Goal: Check status: Check status

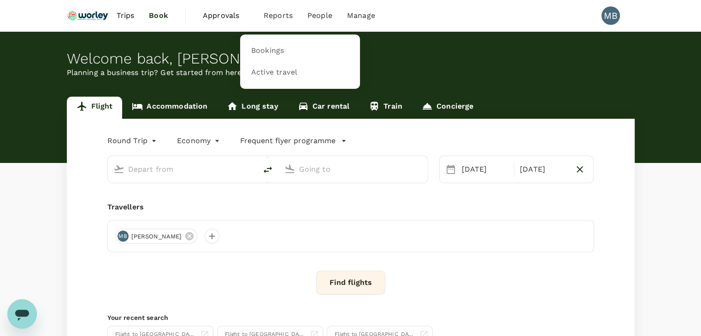
type input "Miri Intl (MYY)"
type input "Kota Kinabalu Intl (BKI)"
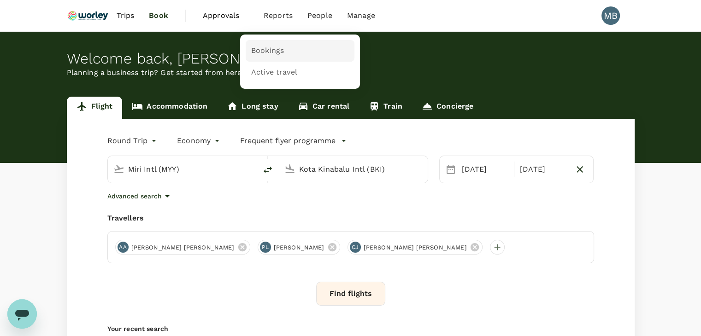
click at [279, 49] on span "Bookings" at bounding box center [267, 51] width 33 height 11
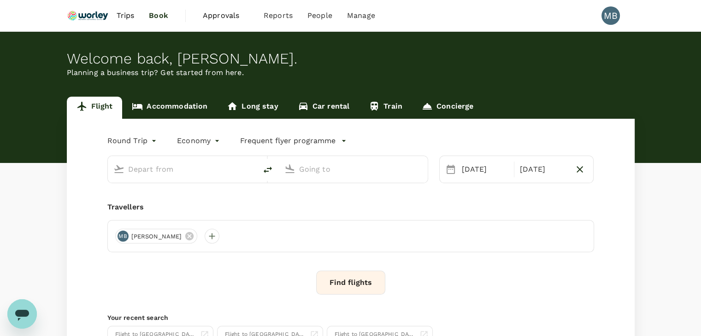
type input "Miri Intl (MYY)"
type input "Kota Kinabalu Intl (BKI)"
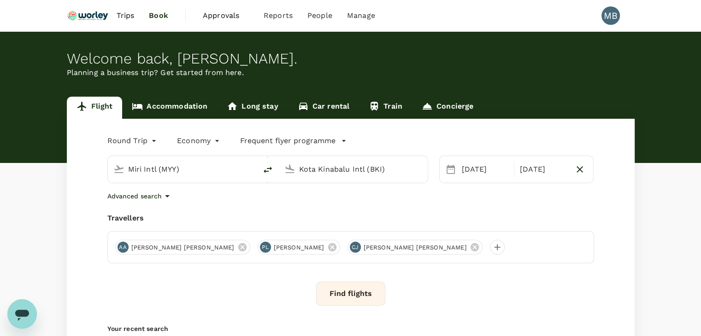
click at [129, 13] on span "Trips" at bounding box center [125, 15] width 18 height 11
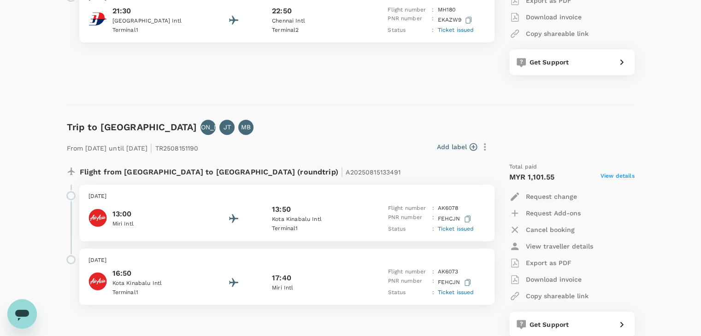
scroll to position [645, 0]
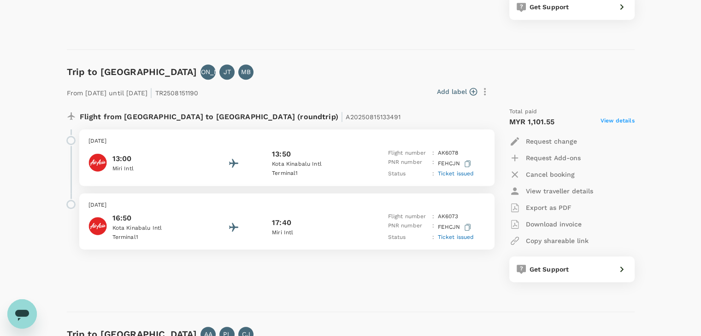
click at [395, 160] on p "PNR number" at bounding box center [407, 164] width 41 height 12
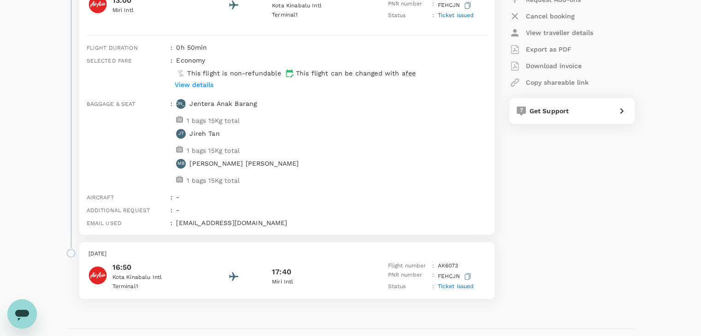
scroll to position [875, 0]
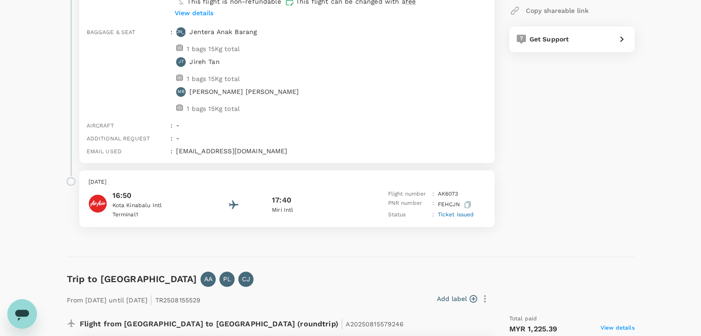
click at [342, 189] on div "Wednesday, 03 Sep 2025 16:50 Kota Kinabalu Intl Terminal 1 17:40 Miri Intl Flig…" at bounding box center [286, 198] width 415 height 57
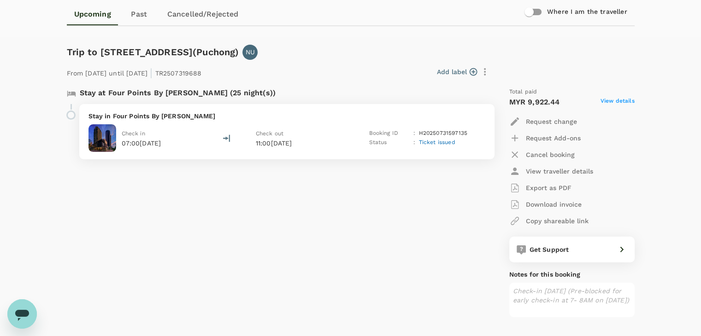
scroll to position [0, 0]
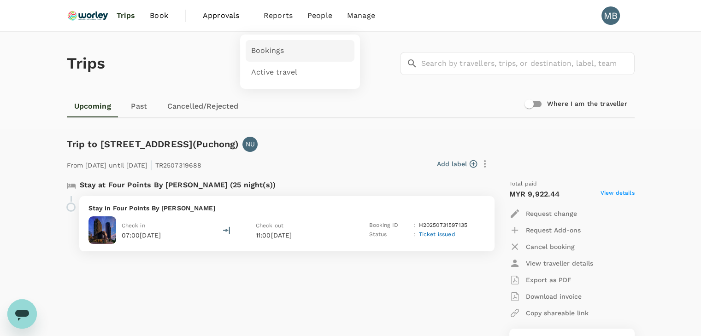
click at [268, 48] on span "Bookings" at bounding box center [267, 51] width 33 height 11
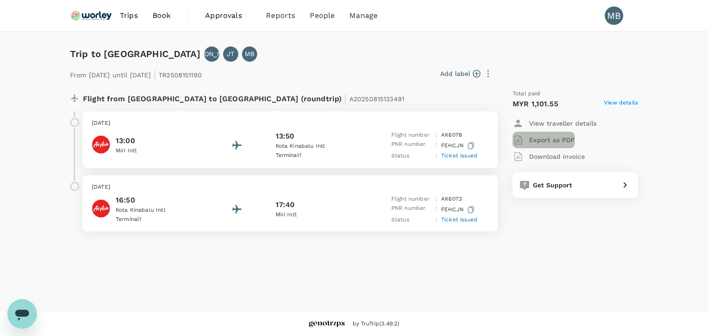
click at [551, 142] on p "Export as PDF" at bounding box center [552, 139] width 46 height 9
click at [275, 157] on p "Terminal 1" at bounding box center [316, 155] width 83 height 9
click at [208, 127] on p "[DATE]" at bounding box center [290, 123] width 397 height 9
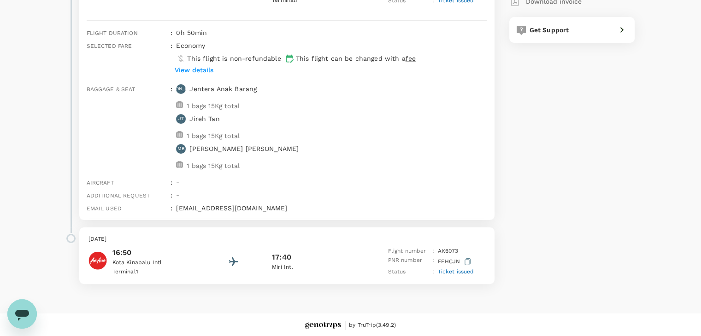
scroll to position [157, 0]
click at [369, 246] on div "16:50 Kota Kinabalu Intl Terminal 1 17:40 Miri Intl Flight number : AK 6073 PNR…" at bounding box center [286, 261] width 397 height 30
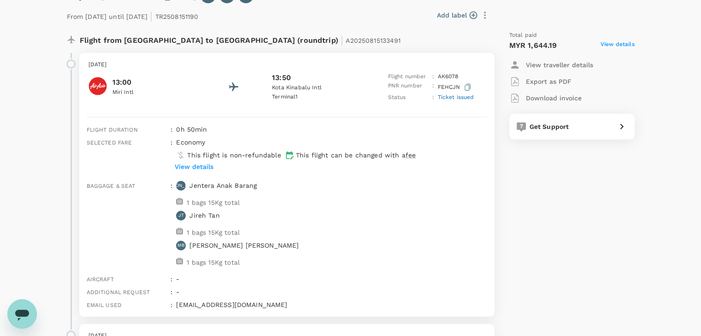
scroll to position [0, 0]
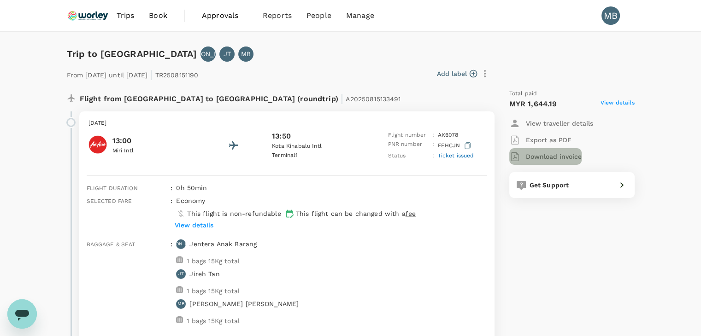
click at [535, 155] on p "Download invoice" at bounding box center [554, 156] width 56 height 9
click at [533, 139] on p "Export as PDF" at bounding box center [549, 139] width 46 height 9
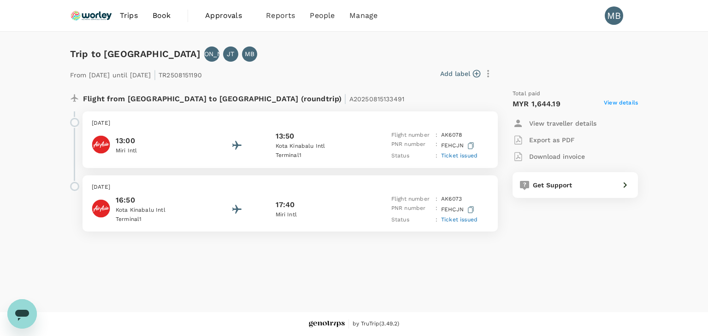
click at [545, 143] on p "Export as PDF" at bounding box center [552, 139] width 46 height 9
click at [303, 133] on div "13:50" at bounding box center [316, 136] width 83 height 11
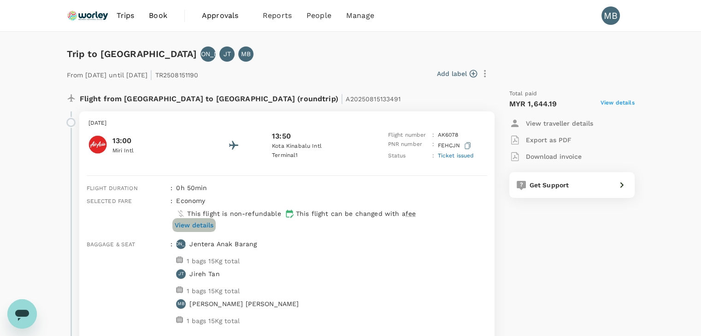
click at [208, 226] on p "View details" at bounding box center [194, 225] width 39 height 9
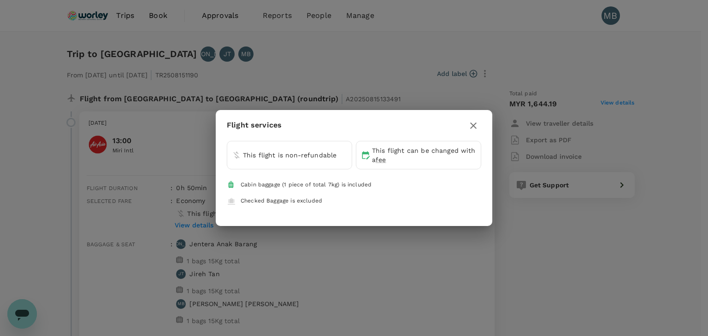
click at [369, 239] on div "Flight services This flight is non-refundable This flight can be changed with a…" at bounding box center [354, 168] width 708 height 336
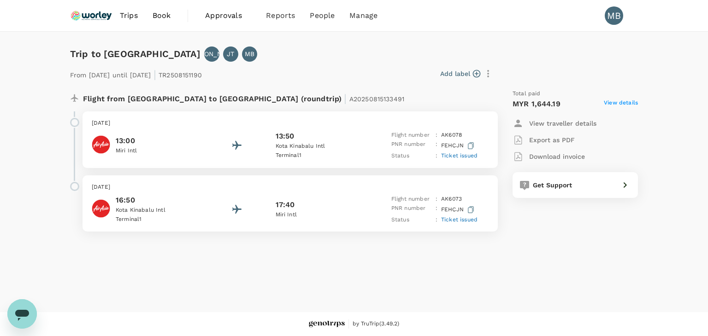
click at [166, 152] on p "Miri Intl" at bounding box center [157, 151] width 83 height 9
click at [253, 121] on p "[DATE]" at bounding box center [290, 123] width 397 height 9
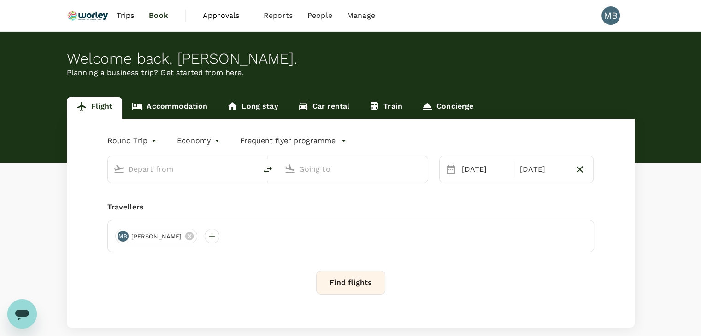
type input "Miri Intl (MYY)"
type input "Kota Kinabalu Intl (BKI)"
type input "Miri Intl (MYY)"
type input "Kota Kinabalu Intl (BKI)"
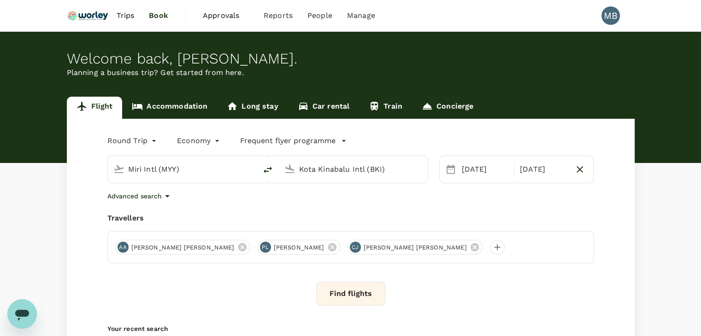
click at [129, 17] on span "Trips" at bounding box center [125, 15] width 18 height 11
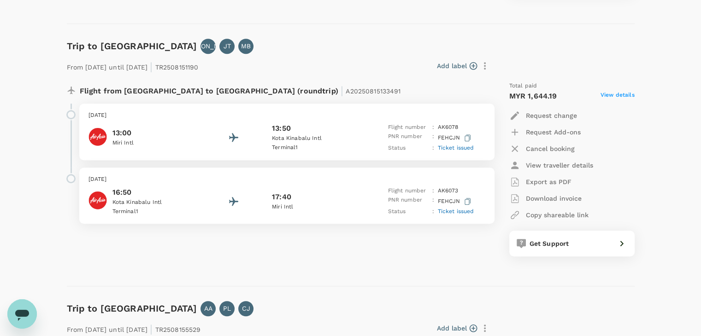
scroll to position [691, 0]
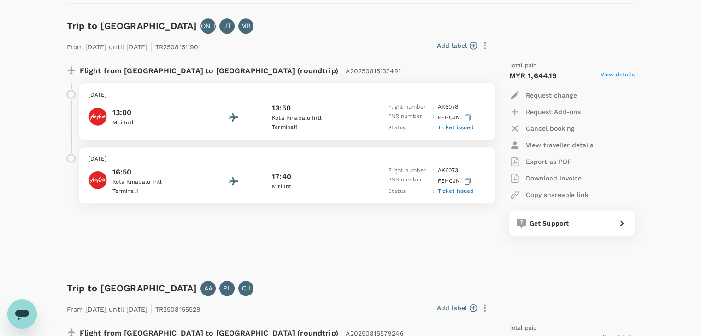
click at [300, 117] on p "Kota Kinabalu Intl" at bounding box center [313, 118] width 83 height 9
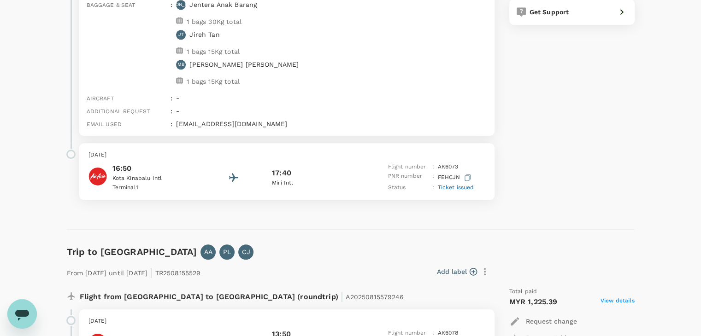
scroll to position [921, 0]
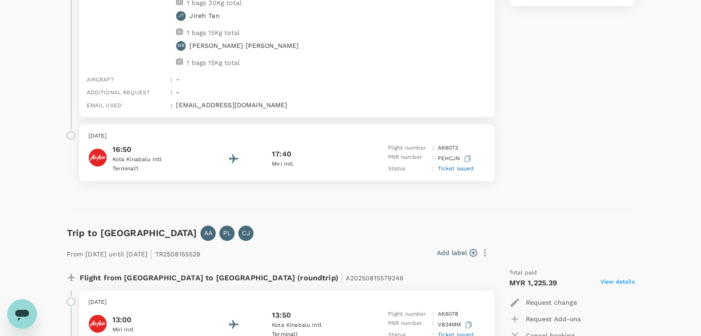
click at [272, 160] on p "Miri Intl" at bounding box center [313, 164] width 83 height 9
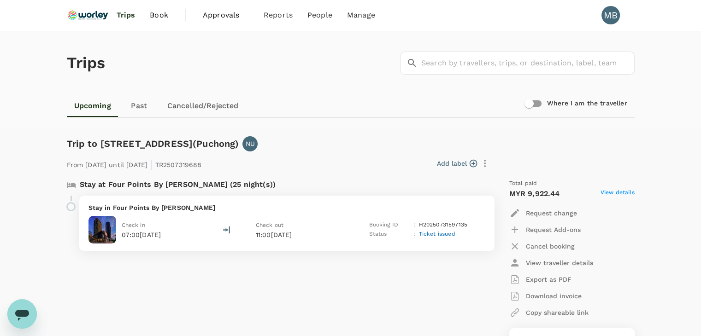
scroll to position [0, 0]
